Goal: Use online tool/utility

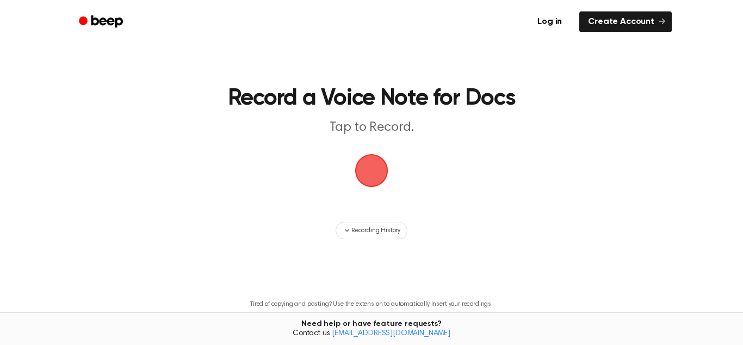
click at [374, 165] on span "button" at bounding box center [371, 170] width 30 height 30
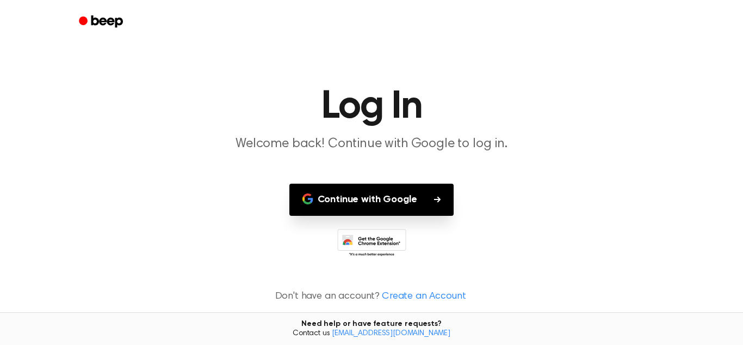
click at [358, 204] on button "Continue with Google" at bounding box center [372, 199] width 165 height 32
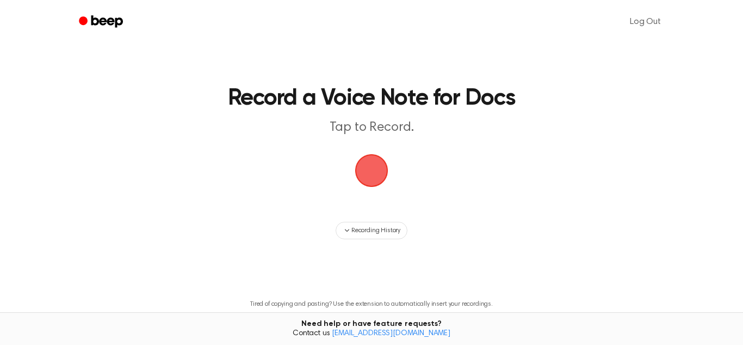
click at [359, 176] on span "button" at bounding box center [371, 170] width 30 height 30
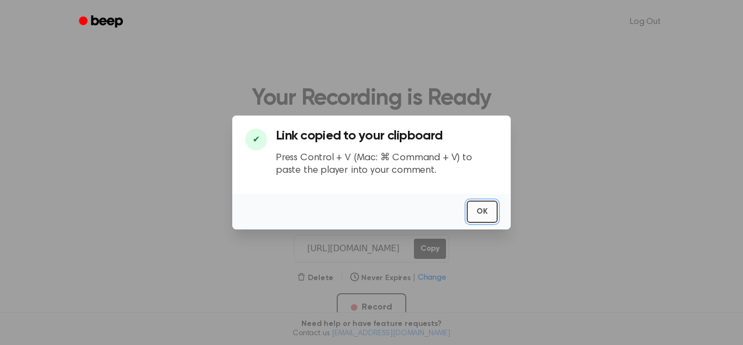
click at [480, 216] on button "OK" at bounding box center [482, 211] width 31 height 22
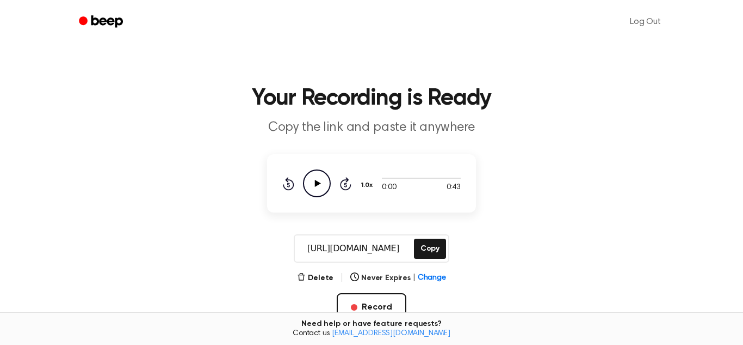
click at [328, 185] on icon "Play Audio" at bounding box center [317, 183] width 28 height 28
click at [312, 178] on icon "Pause Audio" at bounding box center [317, 183] width 28 height 28
click at [313, 180] on icon "Play Audio" at bounding box center [317, 183] width 28 height 28
click at [342, 187] on icon at bounding box center [345, 183] width 11 height 13
click at [290, 182] on icon "Rewind 5 seconds" at bounding box center [288, 183] width 12 height 14
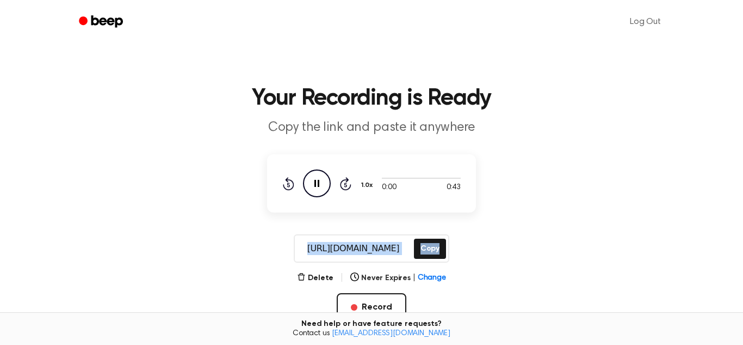
click at [290, 182] on icon "Rewind 5 seconds" at bounding box center [288, 183] width 12 height 14
click at [422, 252] on button "Copy" at bounding box center [430, 248] width 32 height 20
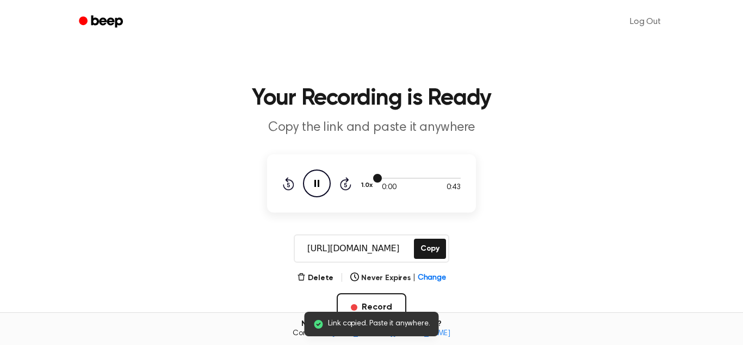
click at [381, 176] on span at bounding box center [377, 178] width 9 height 9
click at [386, 179] on div at bounding box center [421, 177] width 79 height 9
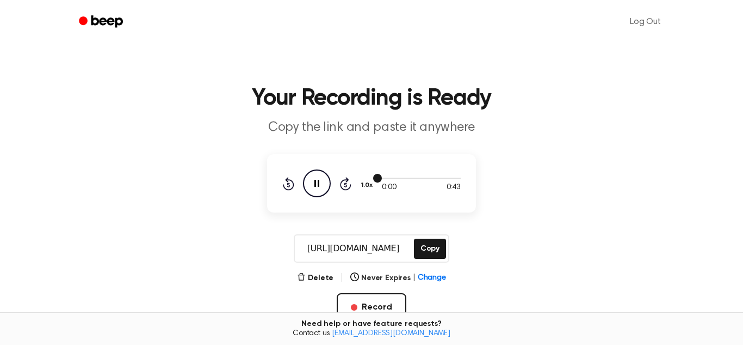
click at [386, 179] on div at bounding box center [421, 177] width 79 height 9
click at [377, 223] on main "Your Recording is Ready Copy the link and paste it anywhere 0:00 0:43 1.0x Rewi…" at bounding box center [371, 260] width 743 height 520
click at [311, 274] on button "Delete" at bounding box center [315, 277] width 36 height 11
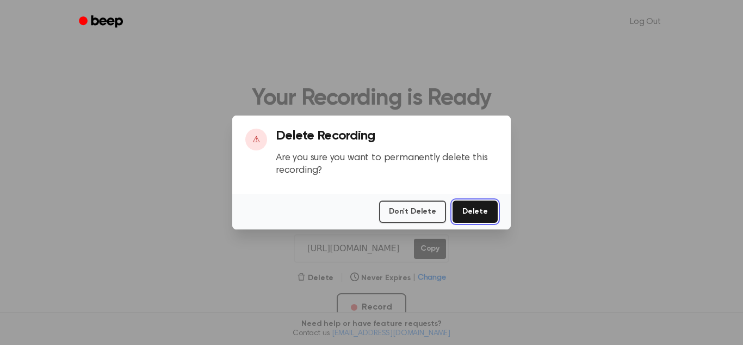
click at [483, 212] on button "Delete" at bounding box center [475, 211] width 45 height 22
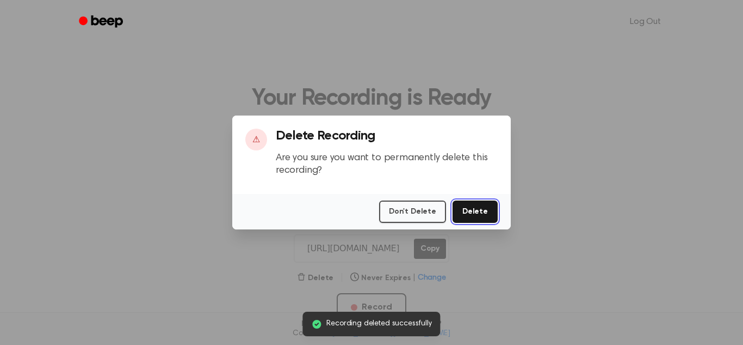
click at [483, 212] on button "Delete" at bounding box center [475, 211] width 45 height 22
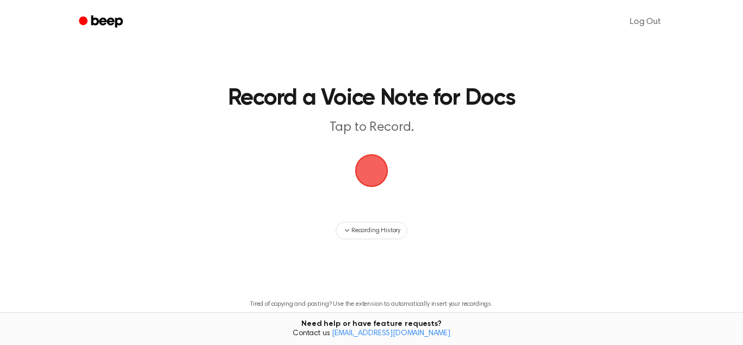
click at [360, 173] on span "button" at bounding box center [371, 170] width 30 height 30
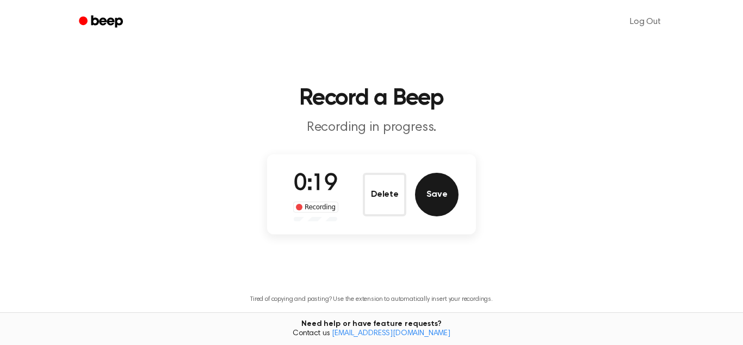
click at [447, 200] on button "Save" at bounding box center [437, 195] width 44 height 44
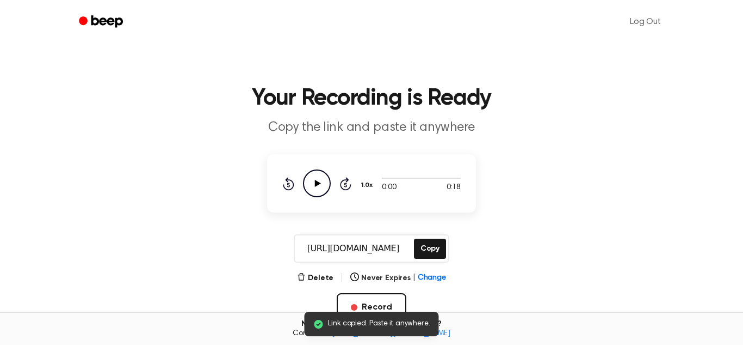
click at [316, 183] on icon at bounding box center [318, 183] width 6 height 7
click at [362, 308] on button "Record" at bounding box center [371, 307] width 69 height 28
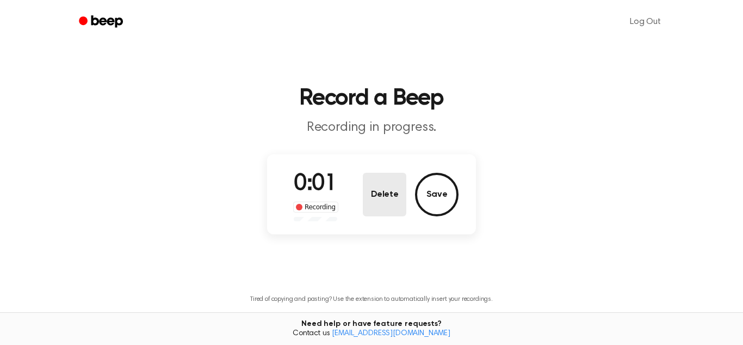
click at [387, 180] on button "Delete" at bounding box center [385, 195] width 44 height 44
